Goal: Task Accomplishment & Management: Use online tool/utility

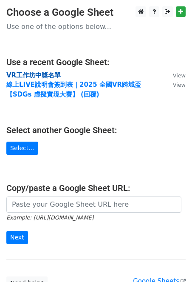
click at [41, 74] on strong "VR工作坊中獎名單" at bounding box center [33, 75] width 54 height 8
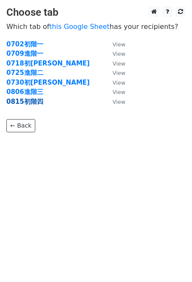
click at [21, 103] on strong "0815初階四" at bounding box center [24, 102] width 37 height 8
